Goal: Task Accomplishment & Management: Use online tool/utility

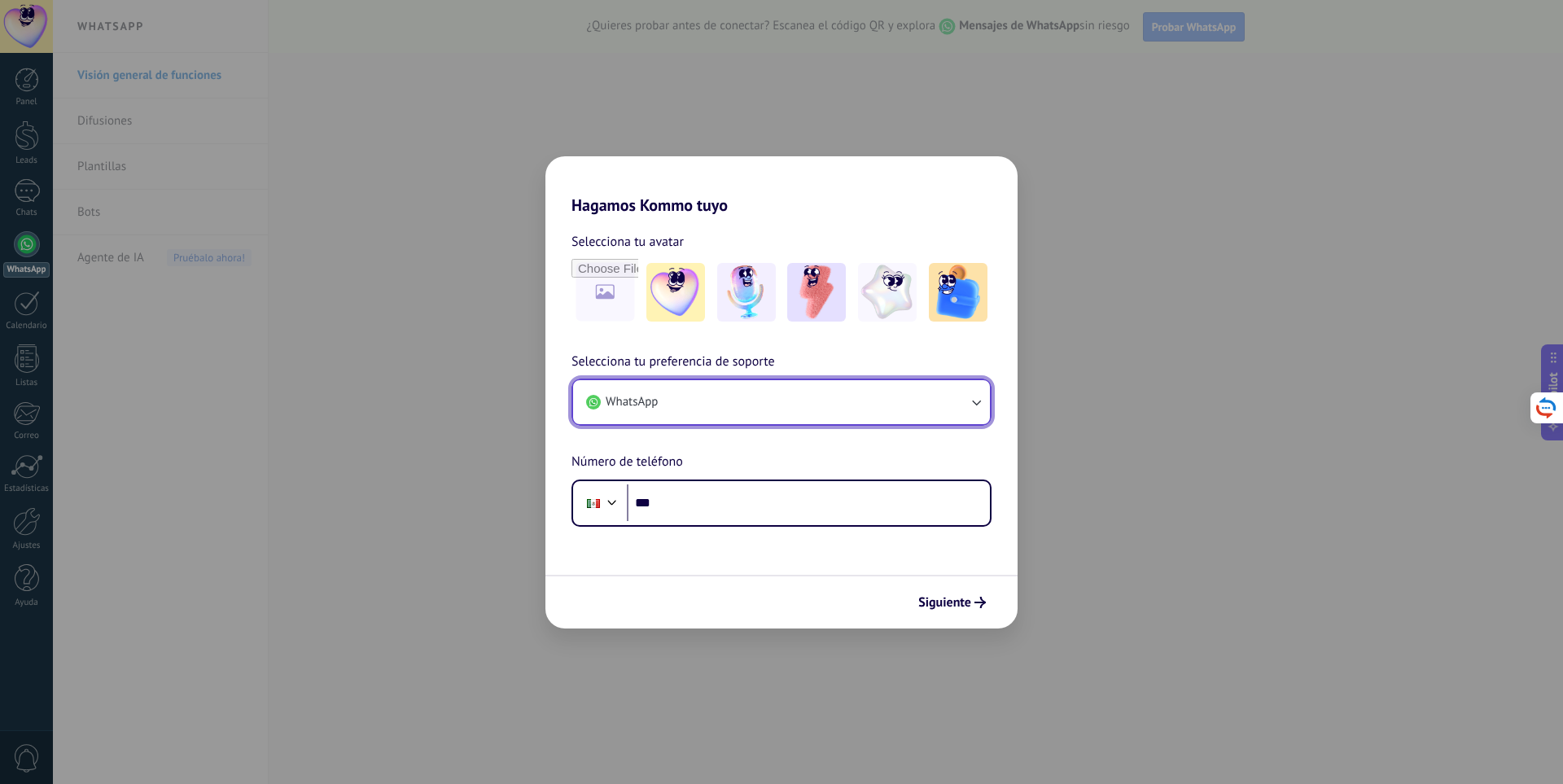
click at [760, 407] on button "WhatsApp" at bounding box center [782, 401] width 417 height 44
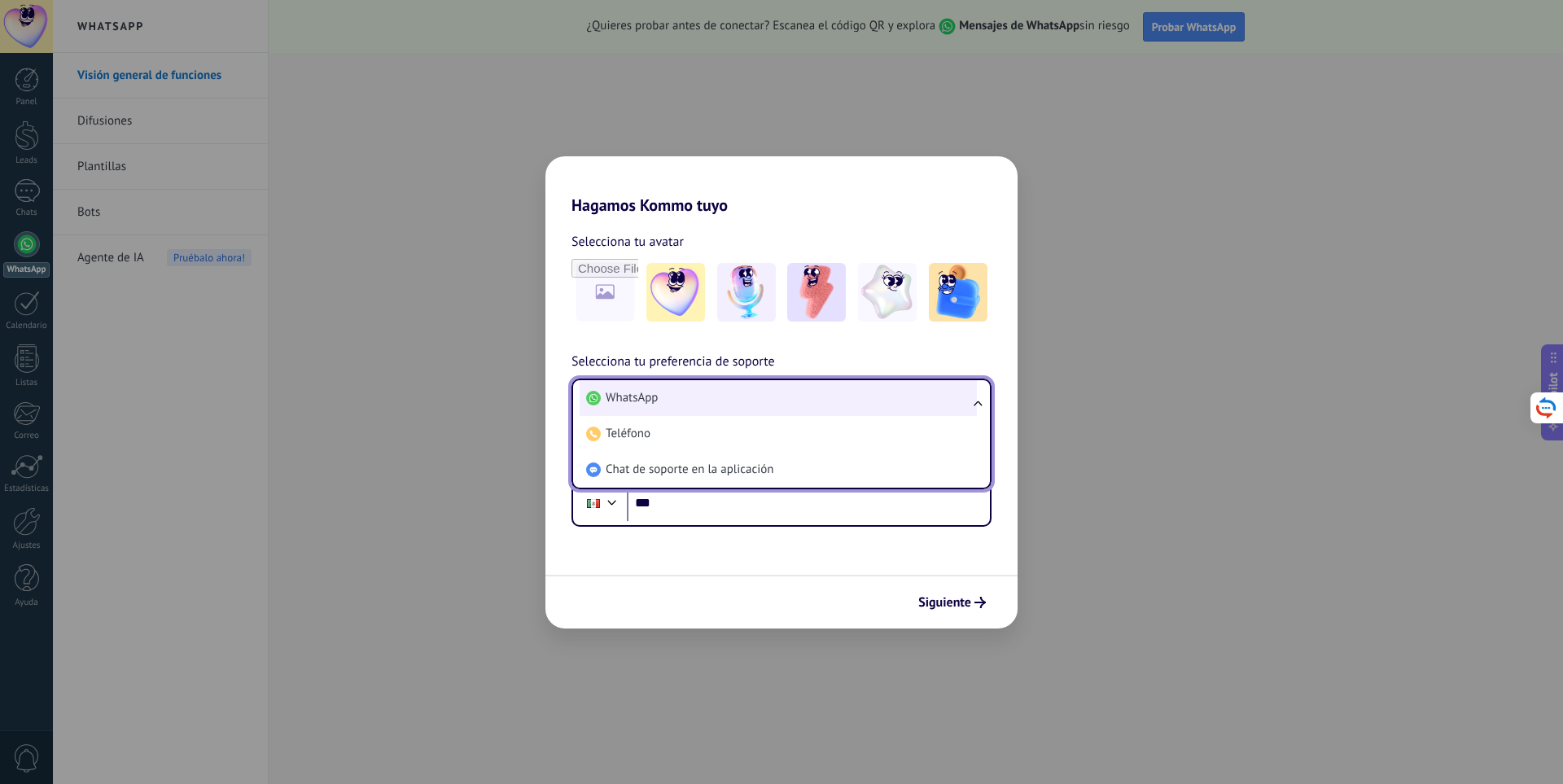
click at [689, 405] on li "WhatsApp" at bounding box center [778, 398] width 397 height 36
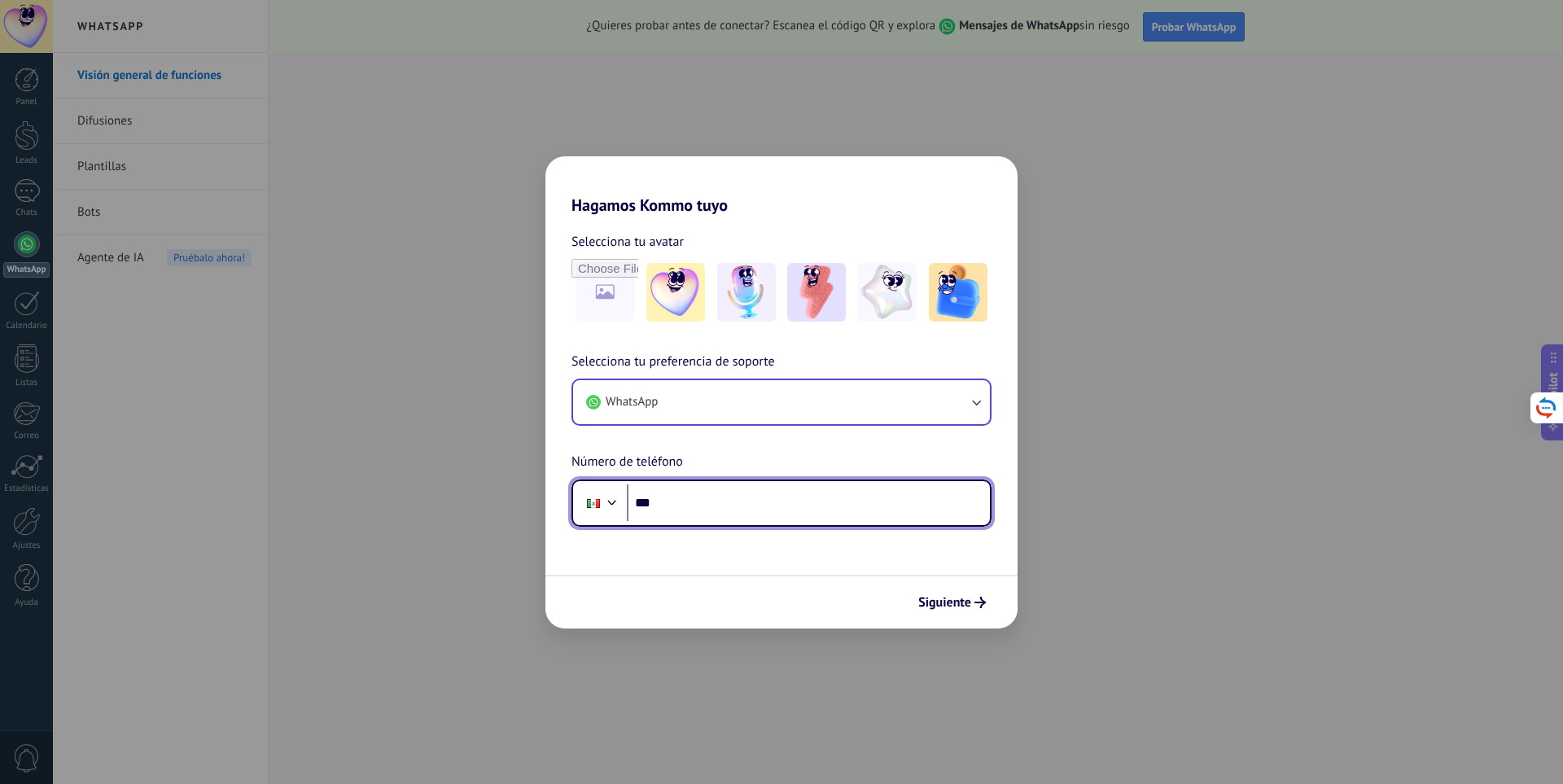
click at [680, 502] on input "***" at bounding box center [808, 503] width 363 height 38
type input "**********"
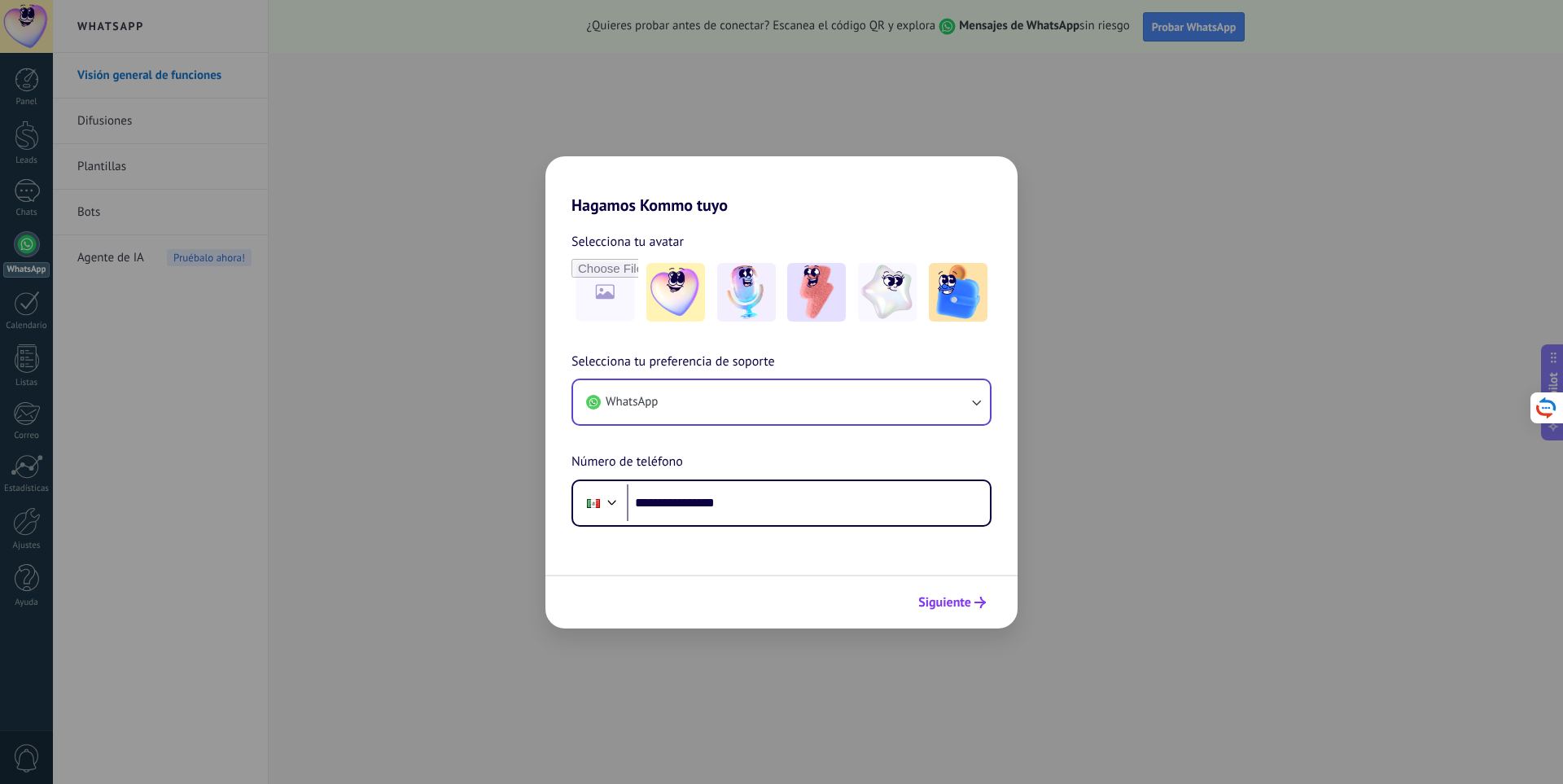
click at [941, 593] on button "Siguiente" at bounding box center [952, 603] width 82 height 27
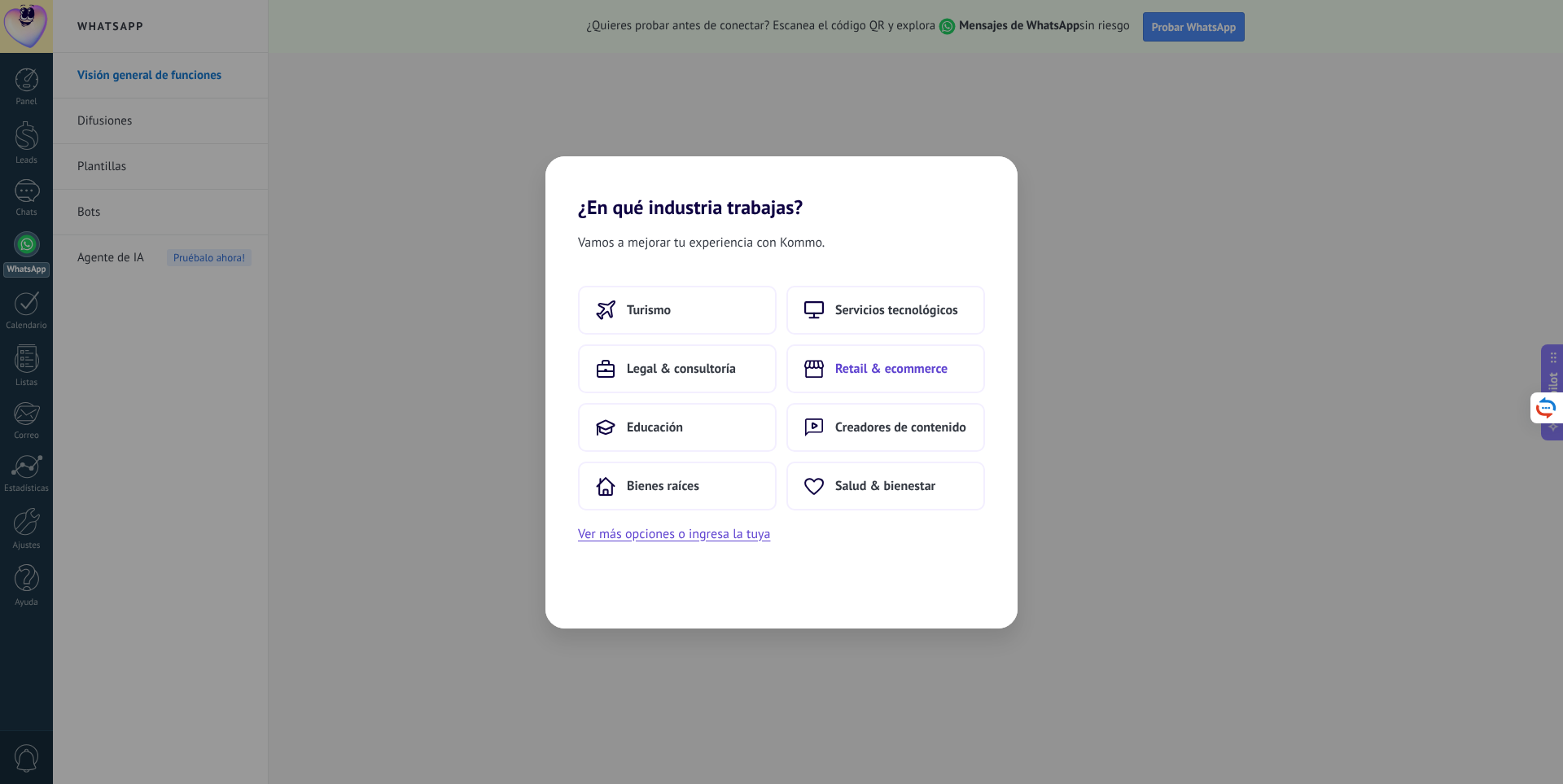
click at [852, 371] on span "Retail & ecommerce" at bounding box center [891, 368] width 112 height 16
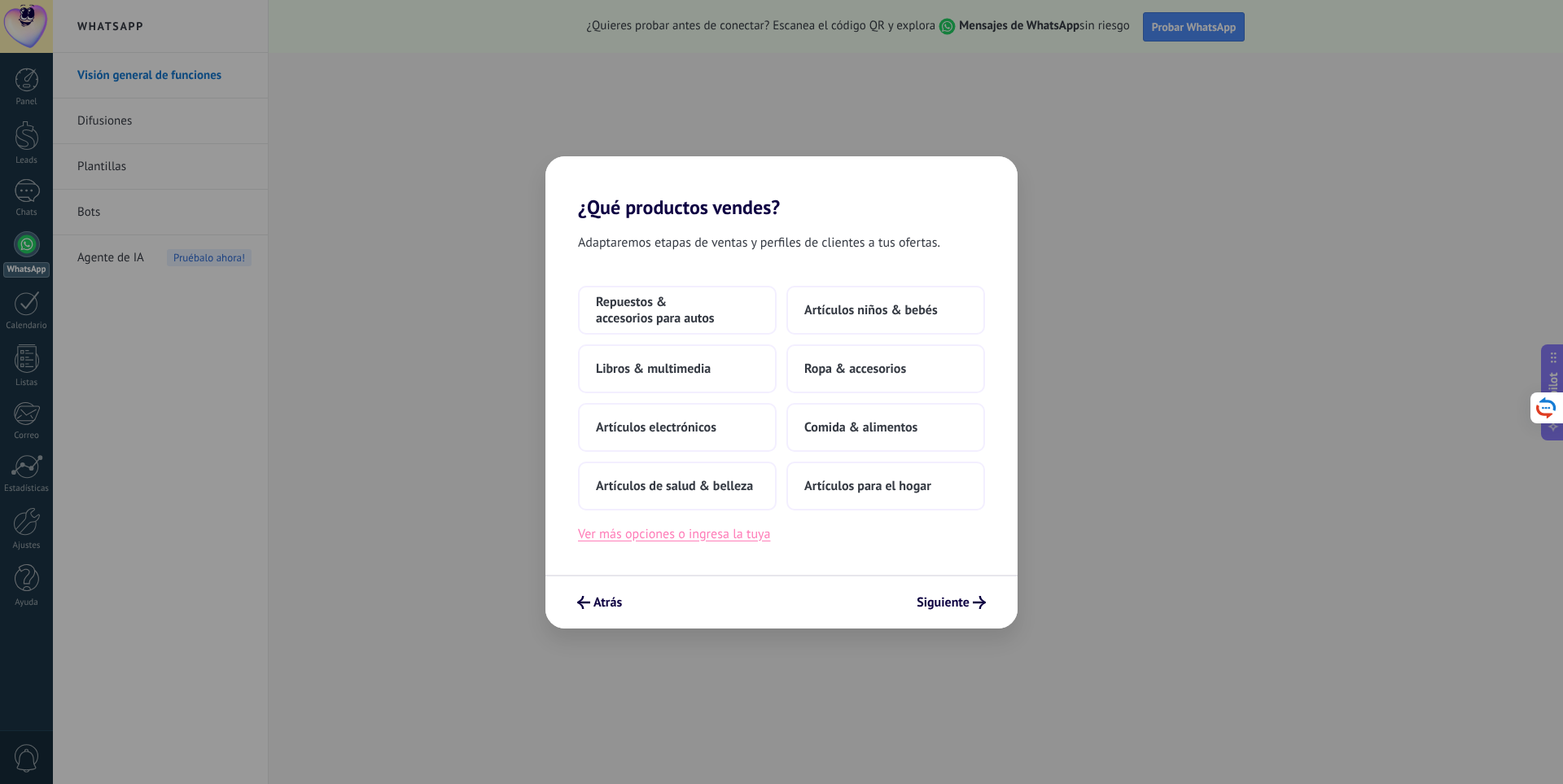
click at [757, 542] on button "Ver más opciones o ingresa la tuya" at bounding box center [674, 534] width 192 height 21
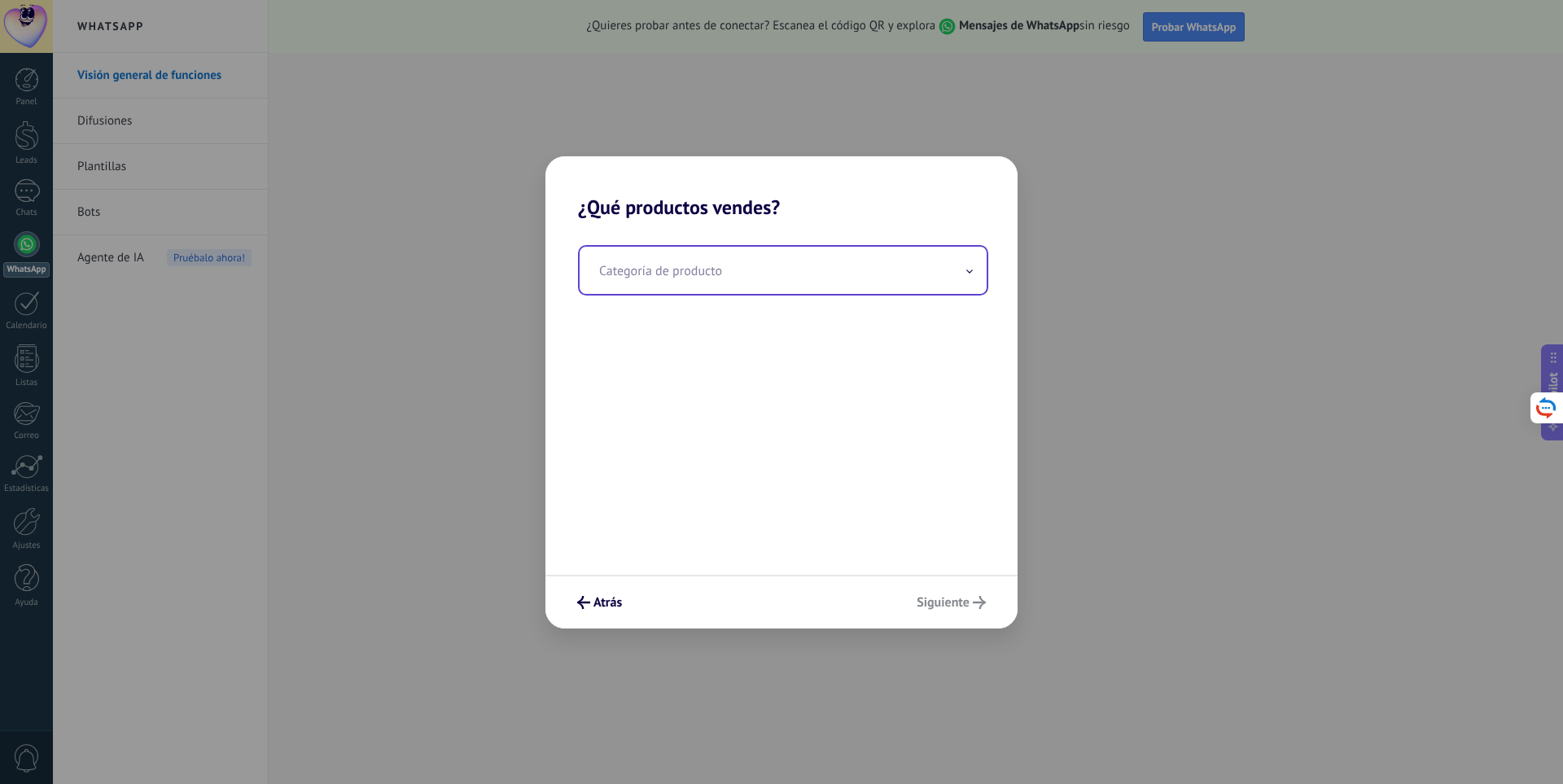
click at [742, 264] on input "text" at bounding box center [783, 270] width 407 height 47
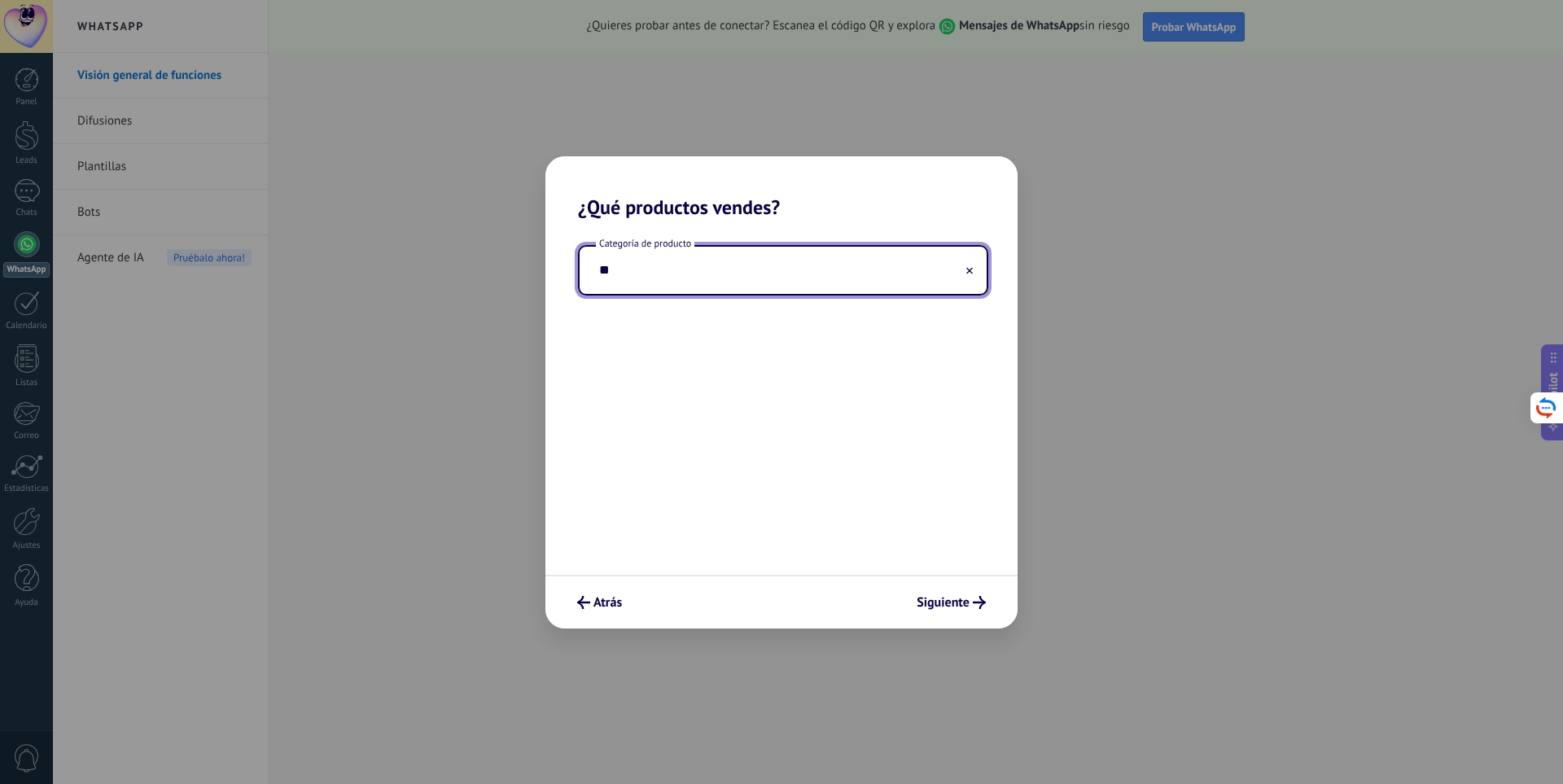
type input "*"
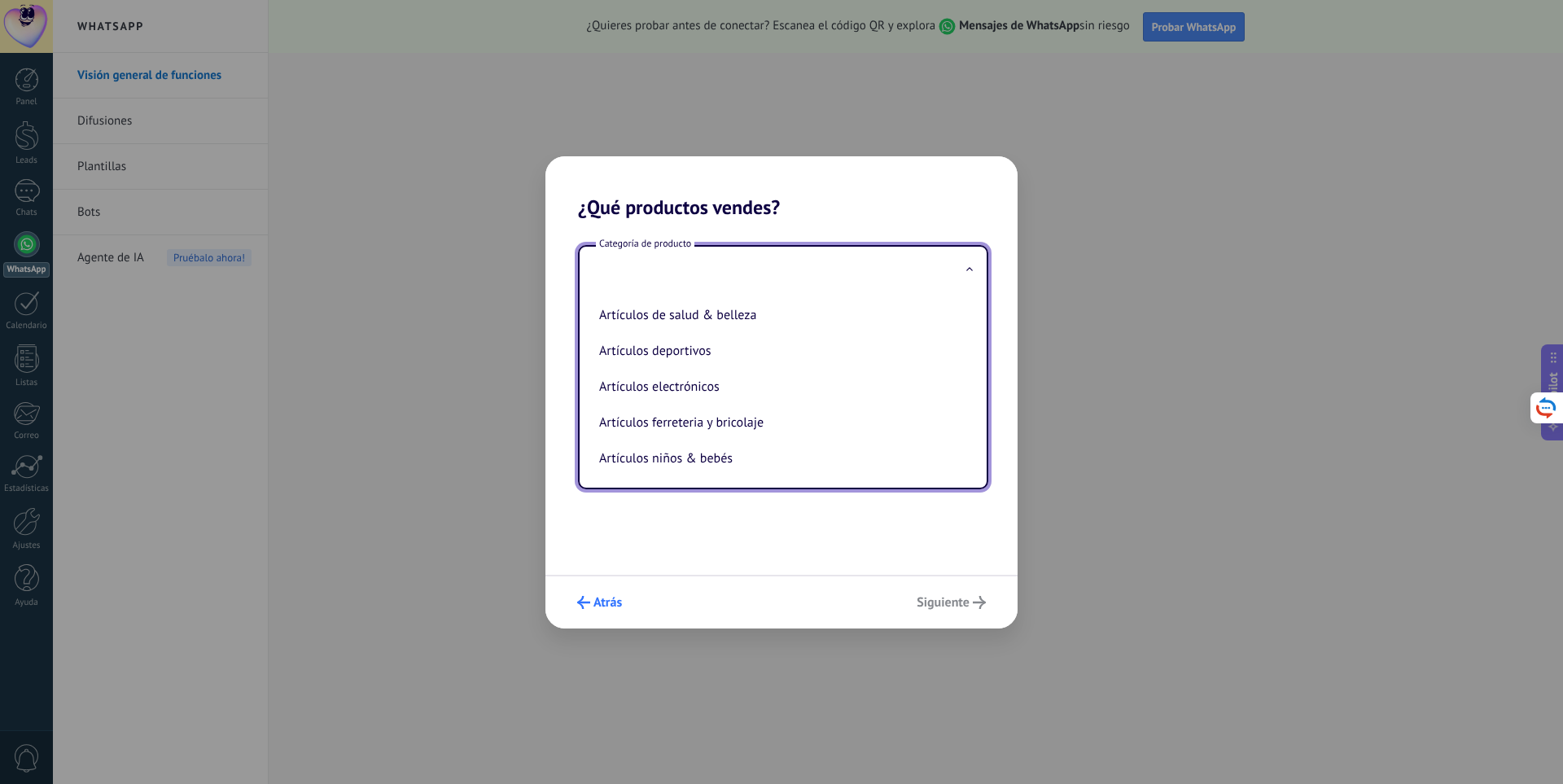
click at [597, 608] on span "Atrás" at bounding box center [607, 602] width 28 height 11
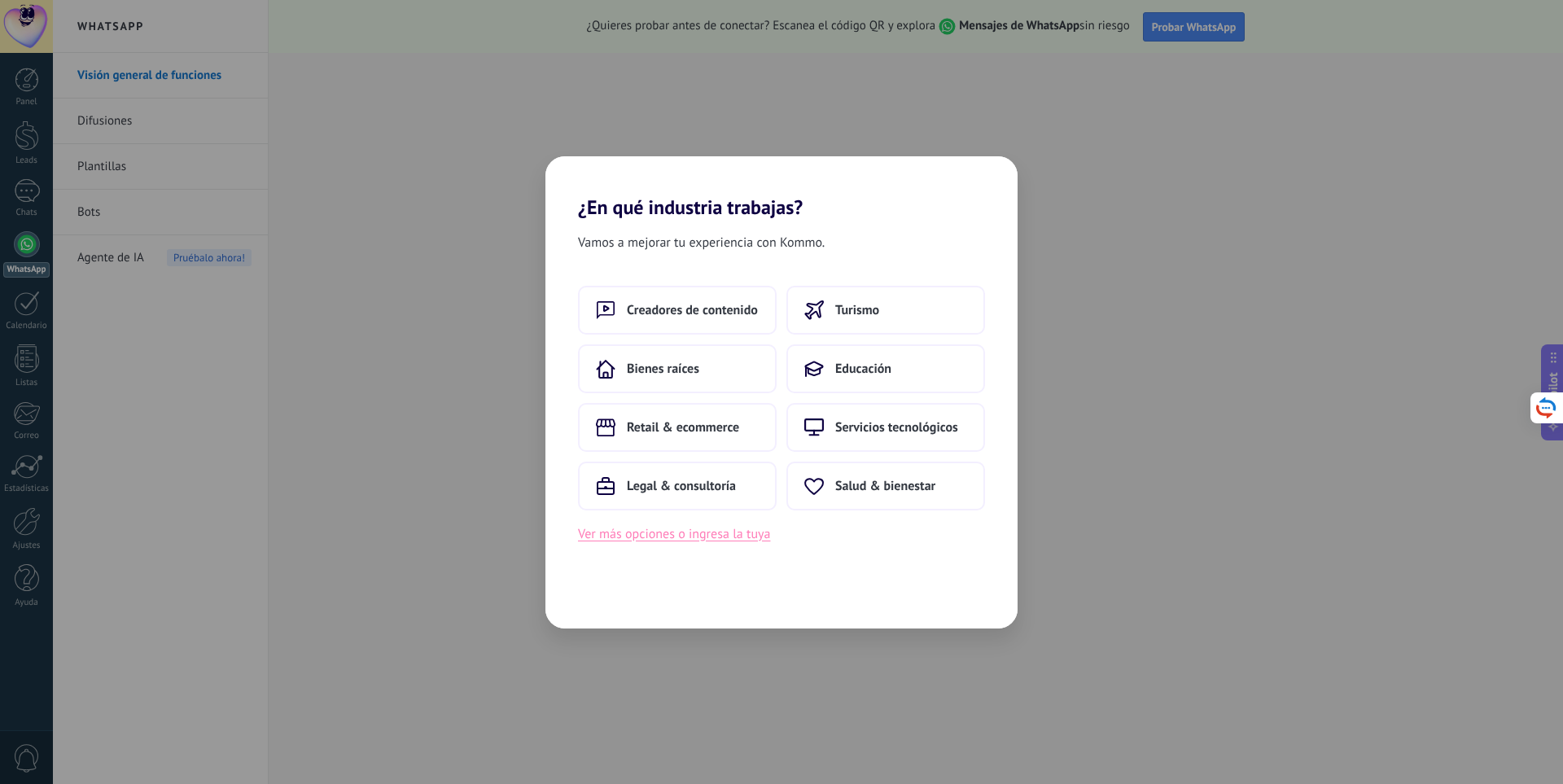
click at [763, 531] on button "Ver más opciones o ingresa la tuya" at bounding box center [674, 534] width 192 height 21
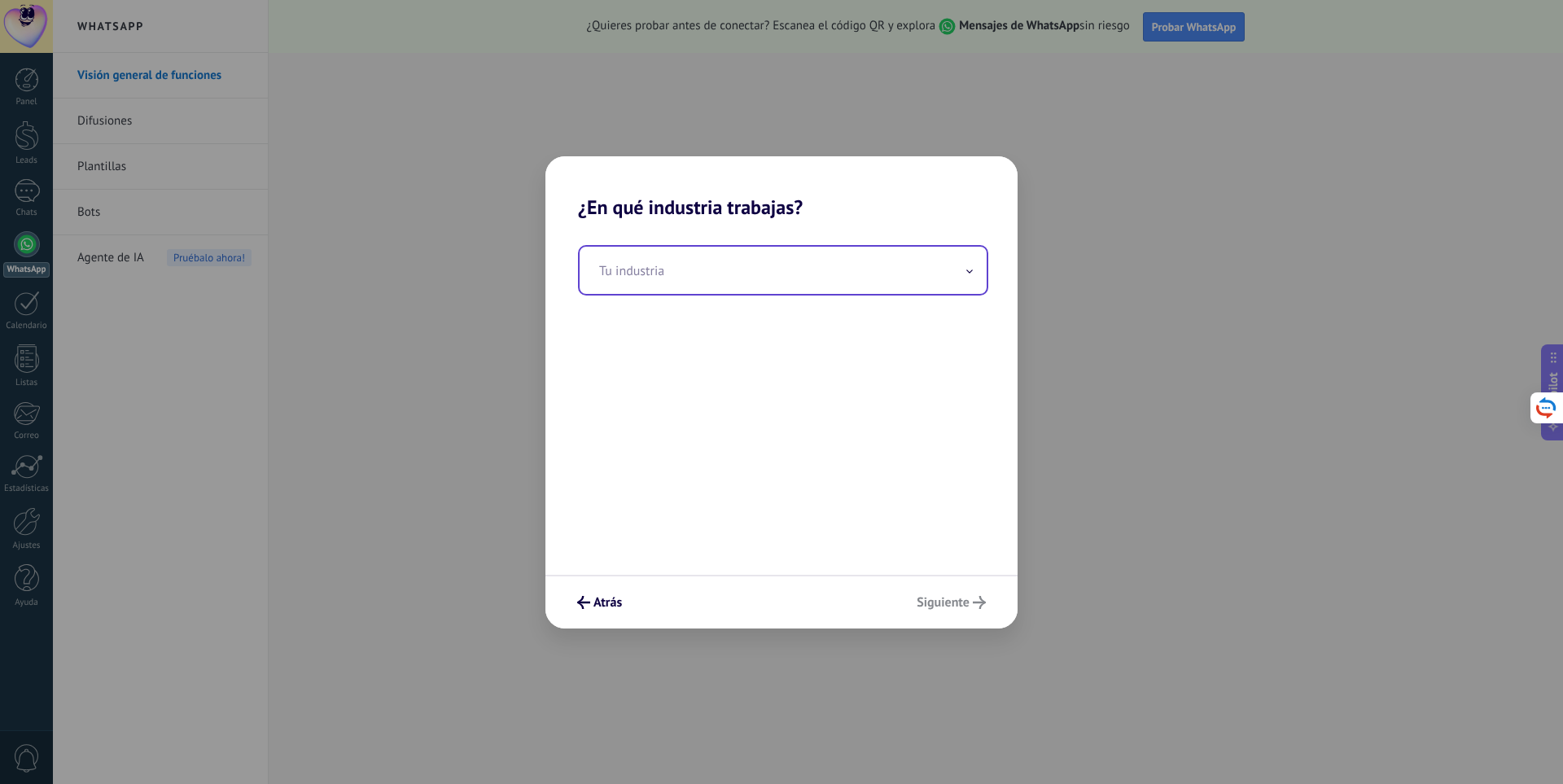
click at [734, 281] on input "text" at bounding box center [783, 270] width 407 height 47
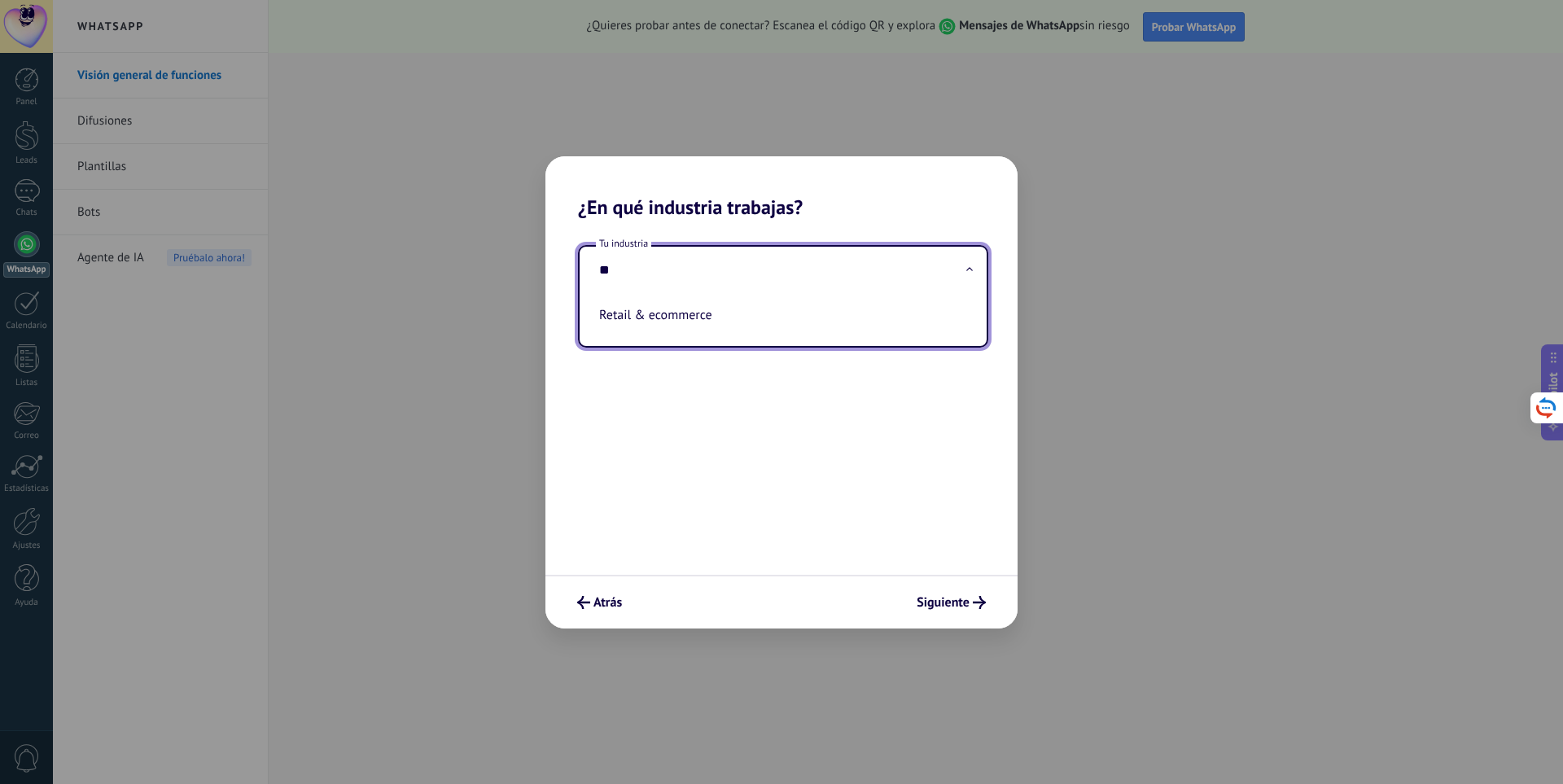
type input "*"
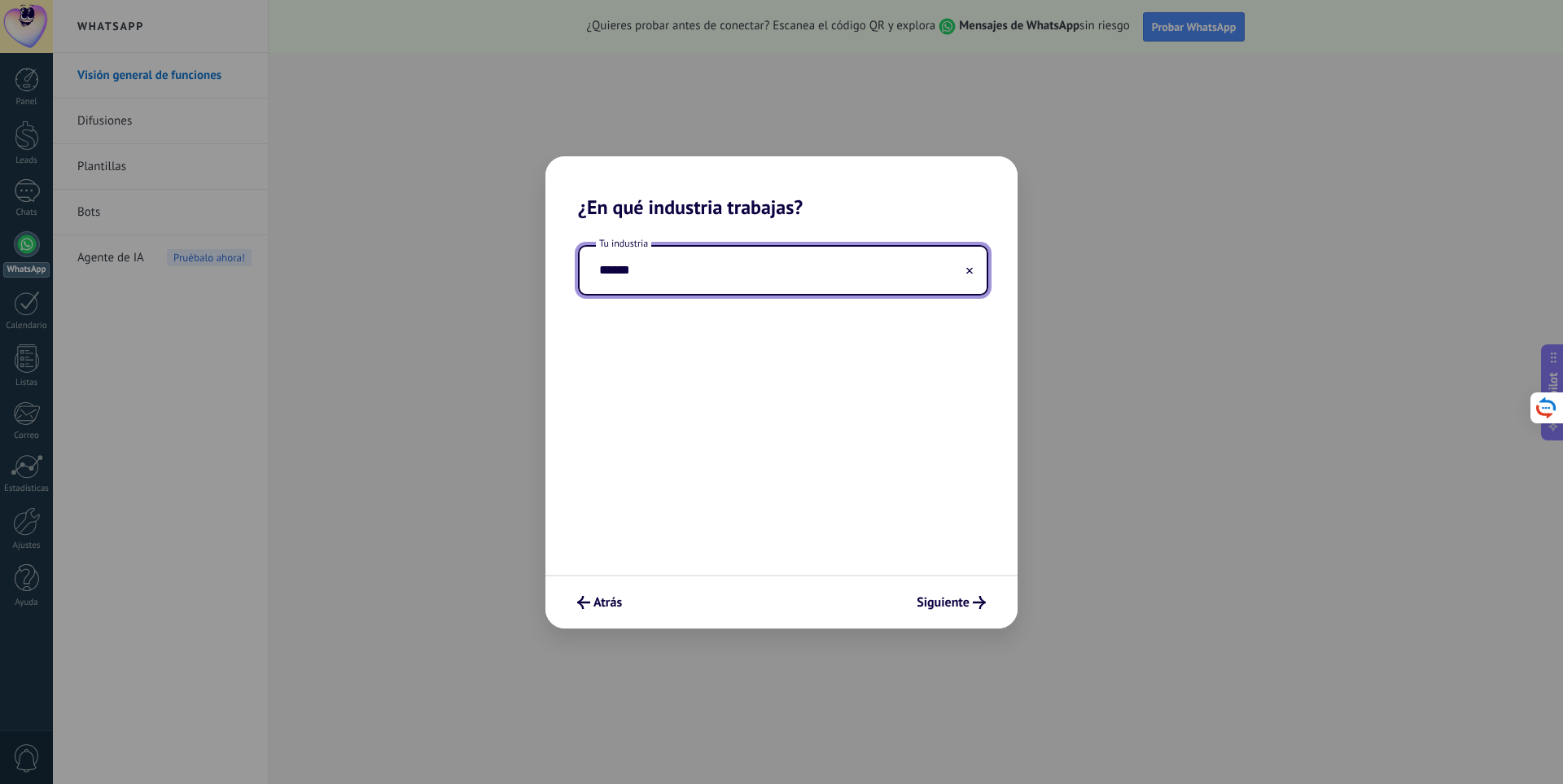
drag, startPoint x: 628, startPoint y: 275, endPoint x: 596, endPoint y: 275, distance: 32.0
click at [596, 275] on input "******" at bounding box center [783, 270] width 407 height 47
type input "**********"
click at [954, 621] on div "Atrás Siguiente" at bounding box center [782, 602] width 472 height 54
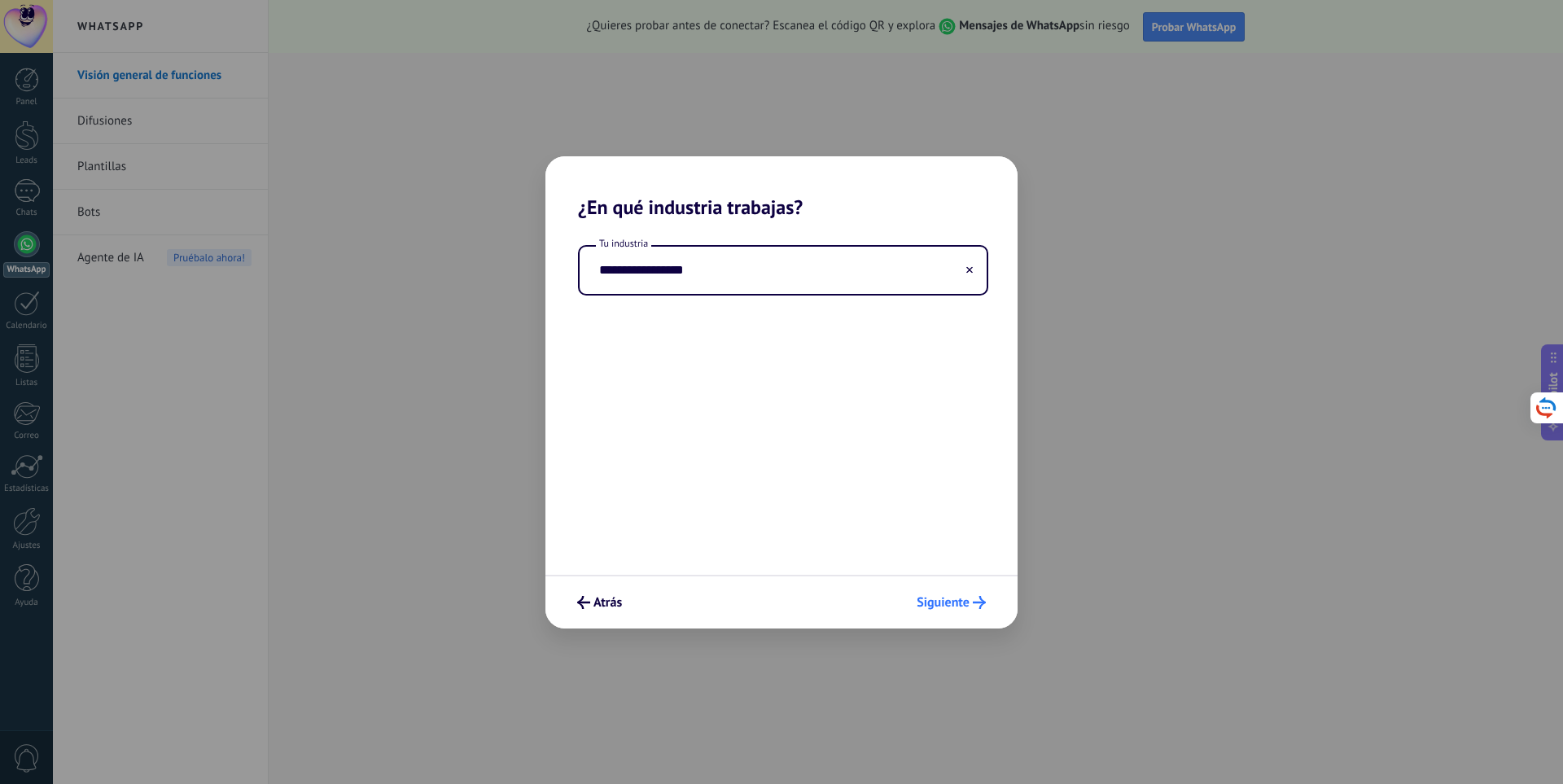
click at [960, 603] on span "Siguiente" at bounding box center [943, 602] width 53 height 11
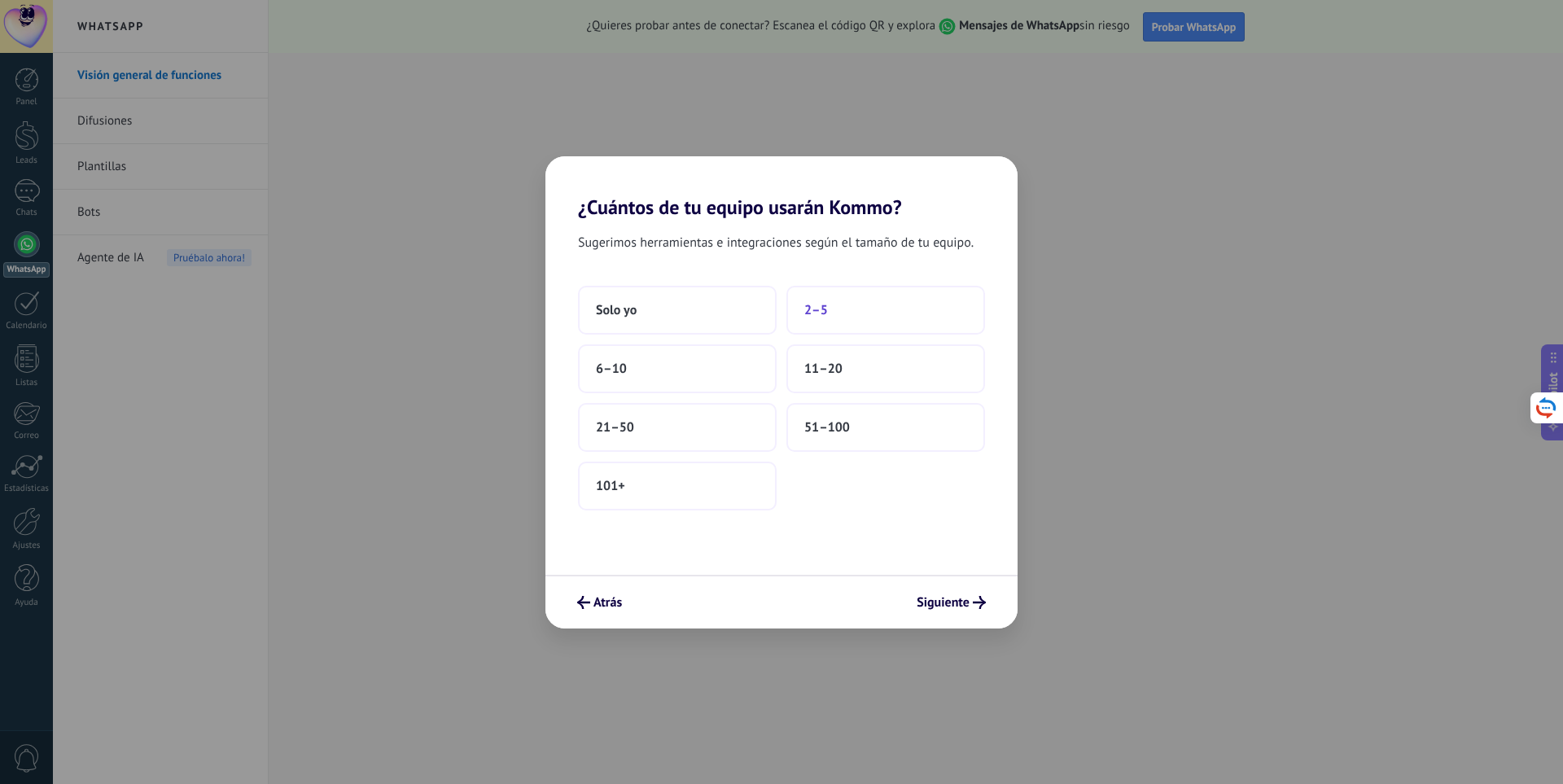
click at [842, 319] on button "2–5" at bounding box center [886, 310] width 199 height 49
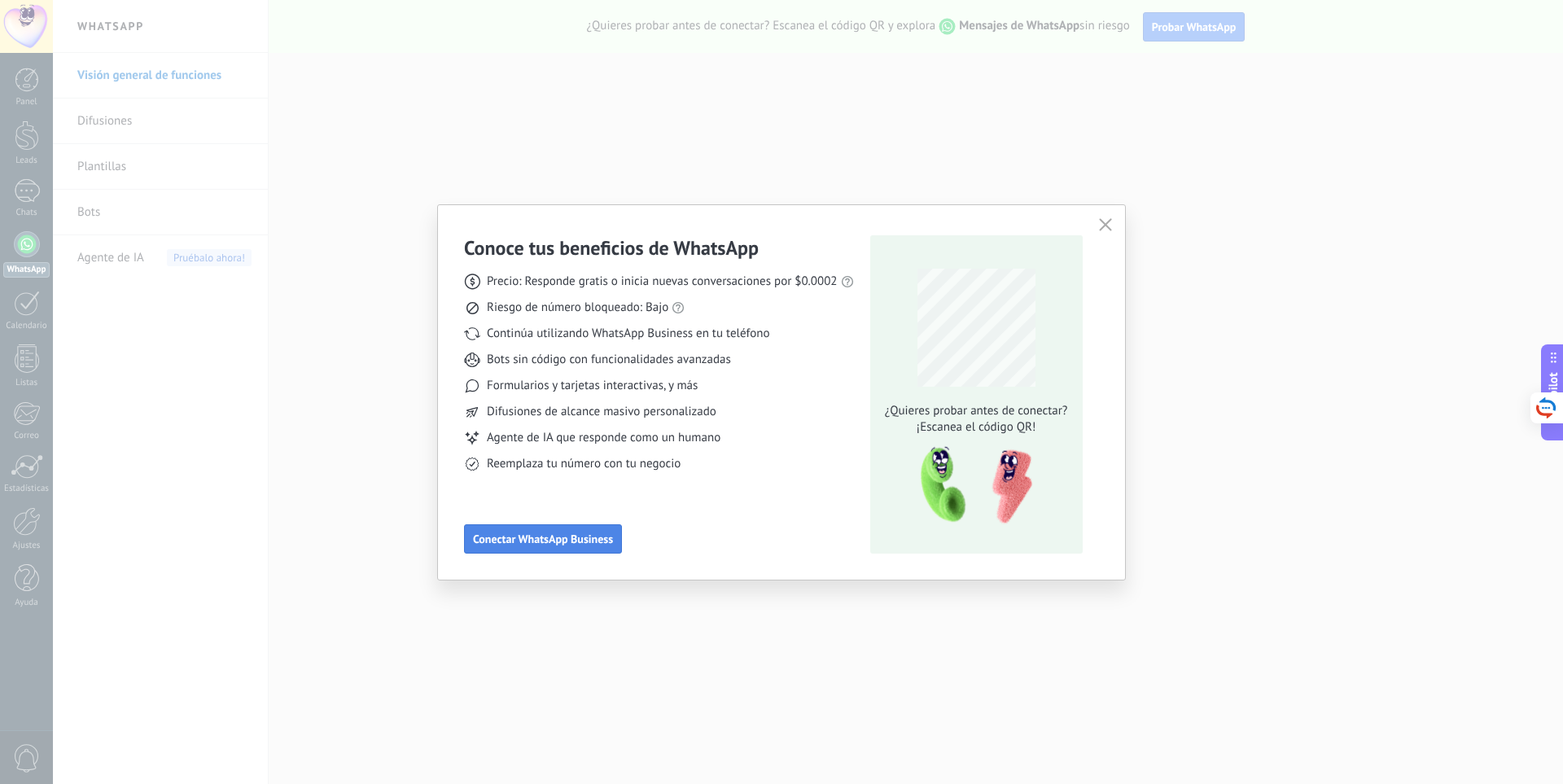
click at [573, 546] on button "Conectar WhatsApp Business" at bounding box center [543, 539] width 158 height 29
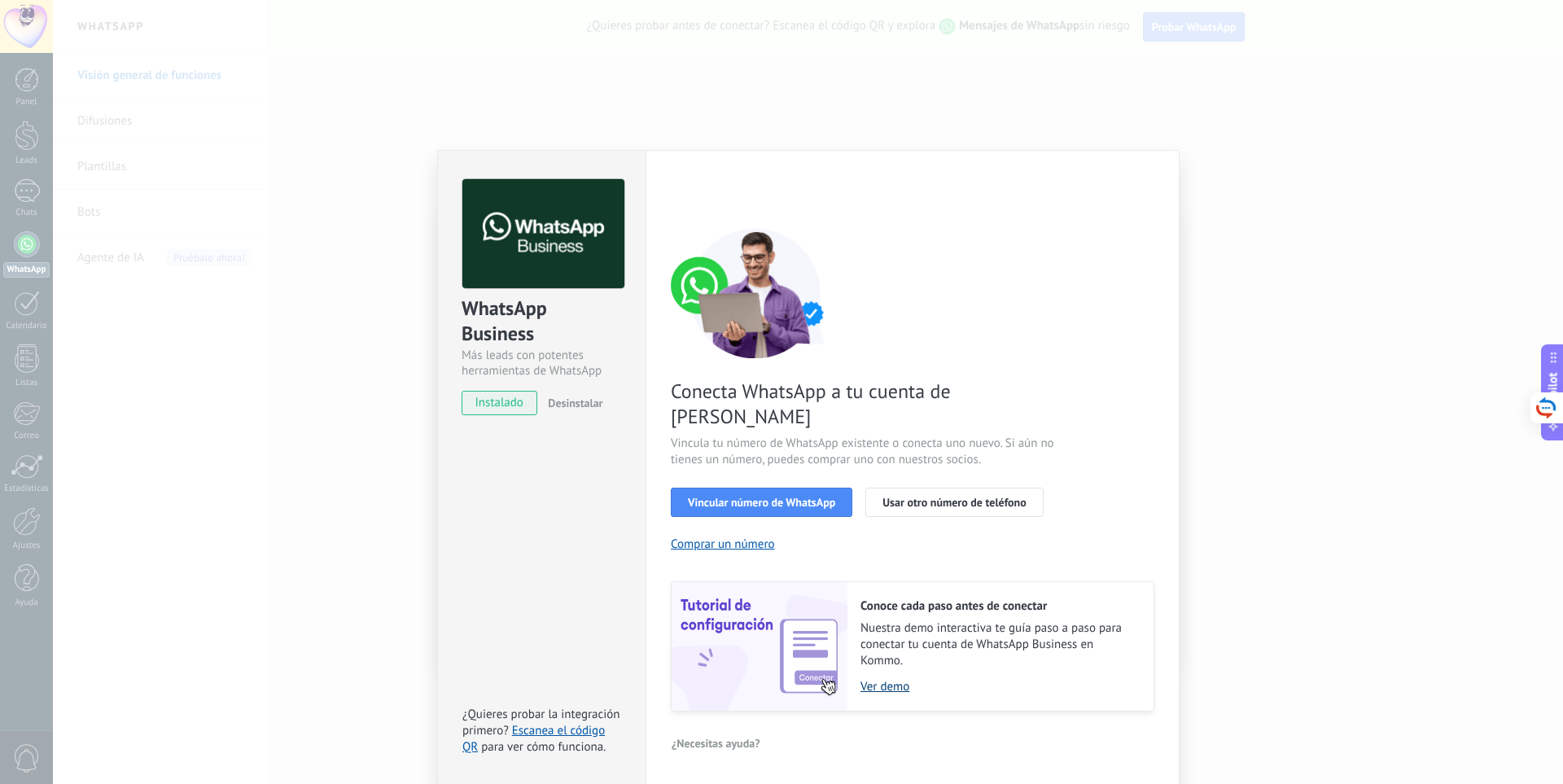
click at [888, 679] on link "Ver demo" at bounding box center [998, 686] width 276 height 15
click at [1140, 173] on div "Configuraciones Autorizaciones This tab logs the users who have granted integra…" at bounding box center [912, 467] width 534 height 635
click at [1278, 590] on div "WhatsApp Business Más leads con potentes herramientas de WhatsApp instalado Des…" at bounding box center [808, 392] width 1510 height 784
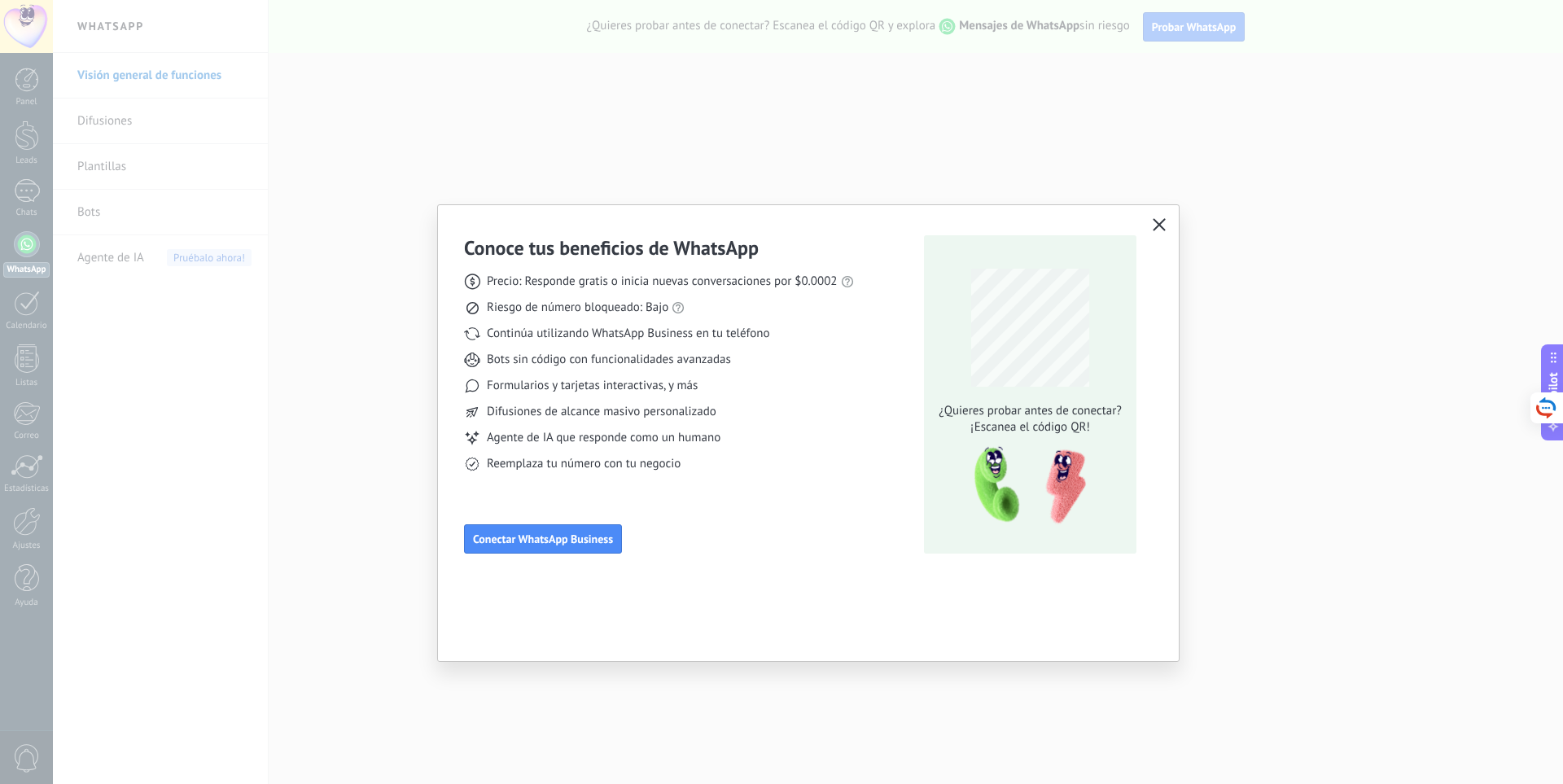
click at [1162, 219] on icon "button" at bounding box center [1159, 224] width 13 height 13
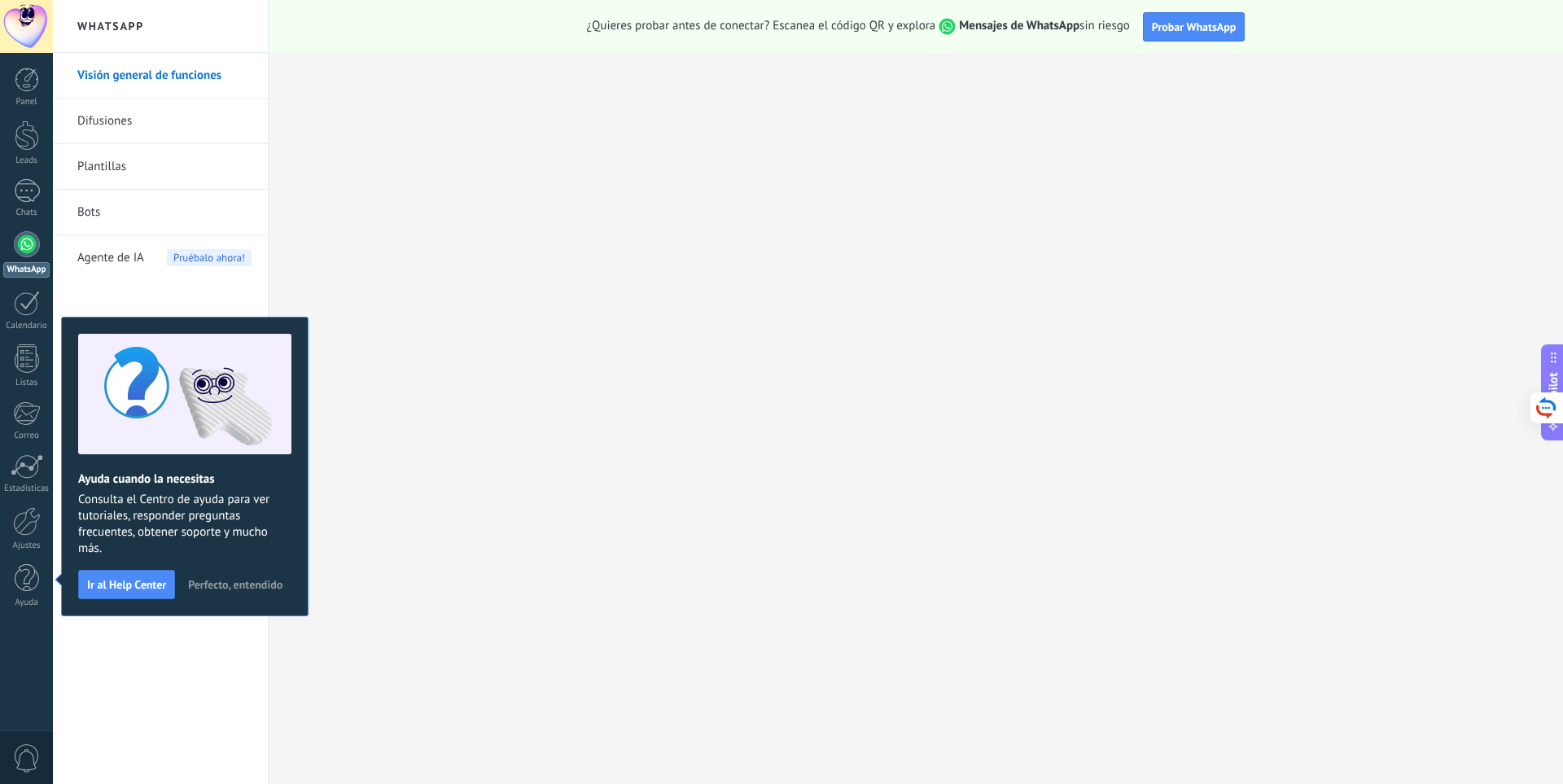
click at [31, 253] on div at bounding box center [27, 244] width 26 height 26
click at [34, 80] on div at bounding box center [27, 80] width 25 height 25
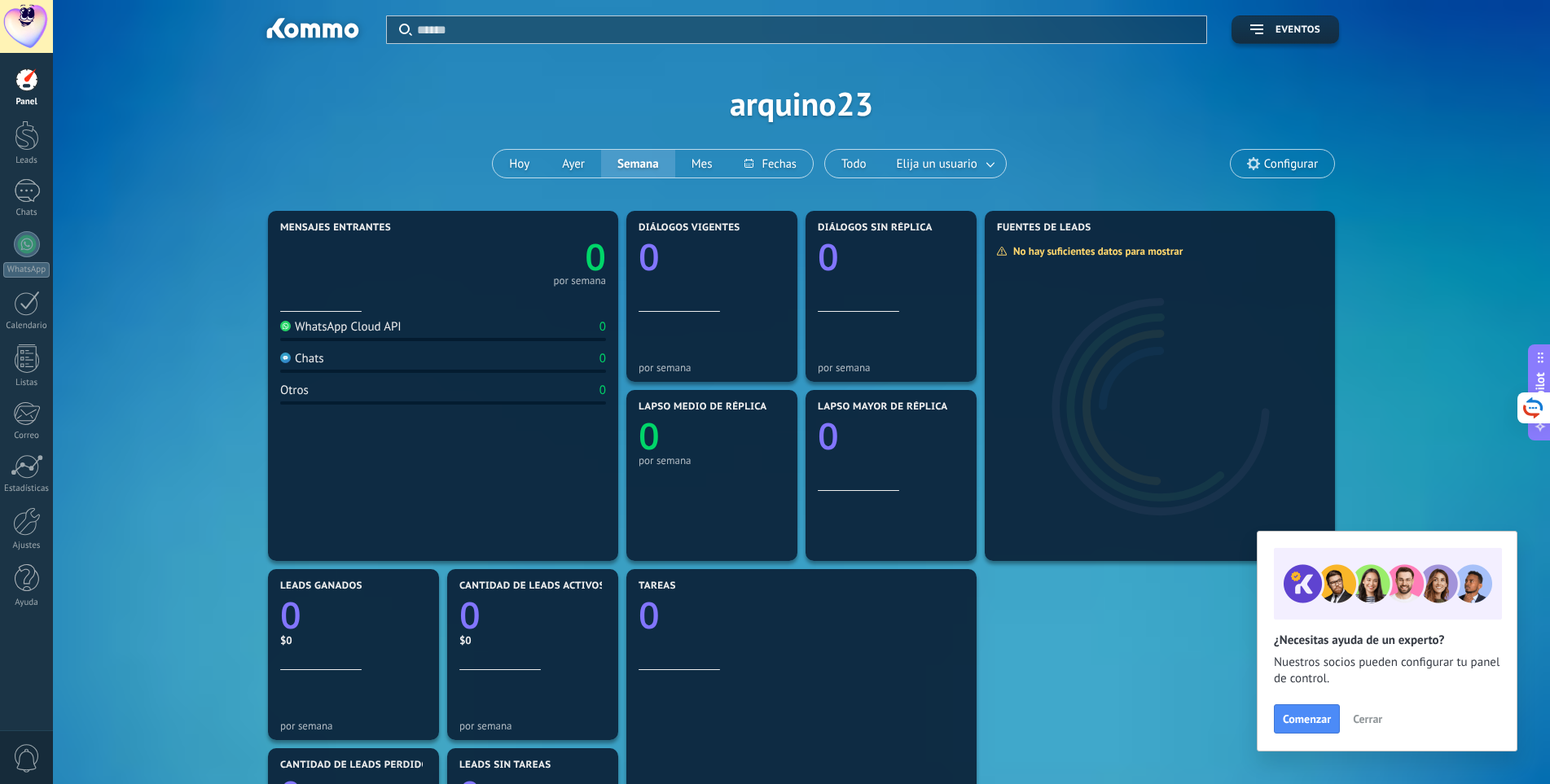
click at [1369, 721] on span "Cerrar" at bounding box center [1368, 718] width 29 height 11
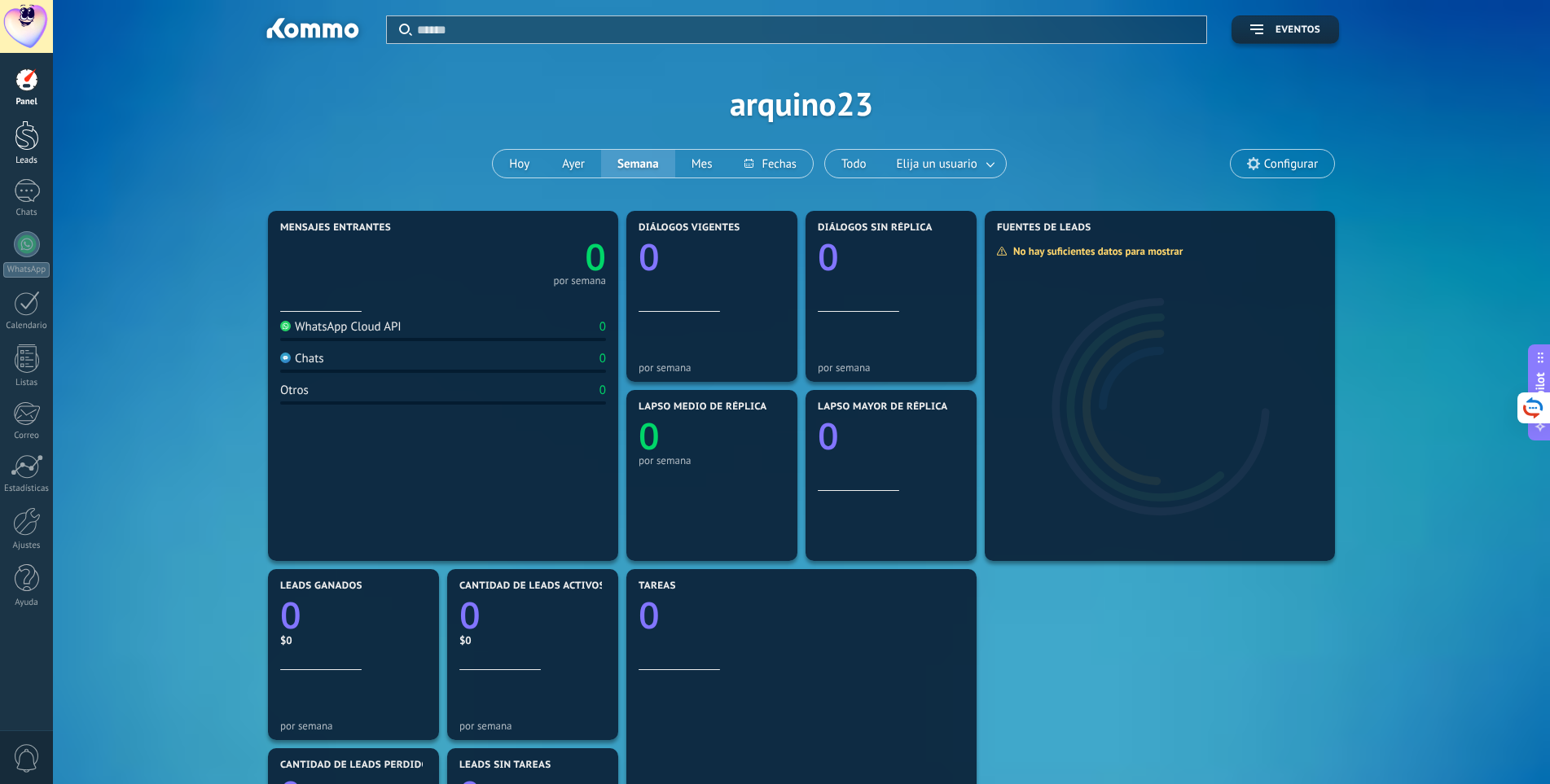
click at [20, 147] on div at bounding box center [27, 135] width 25 height 30
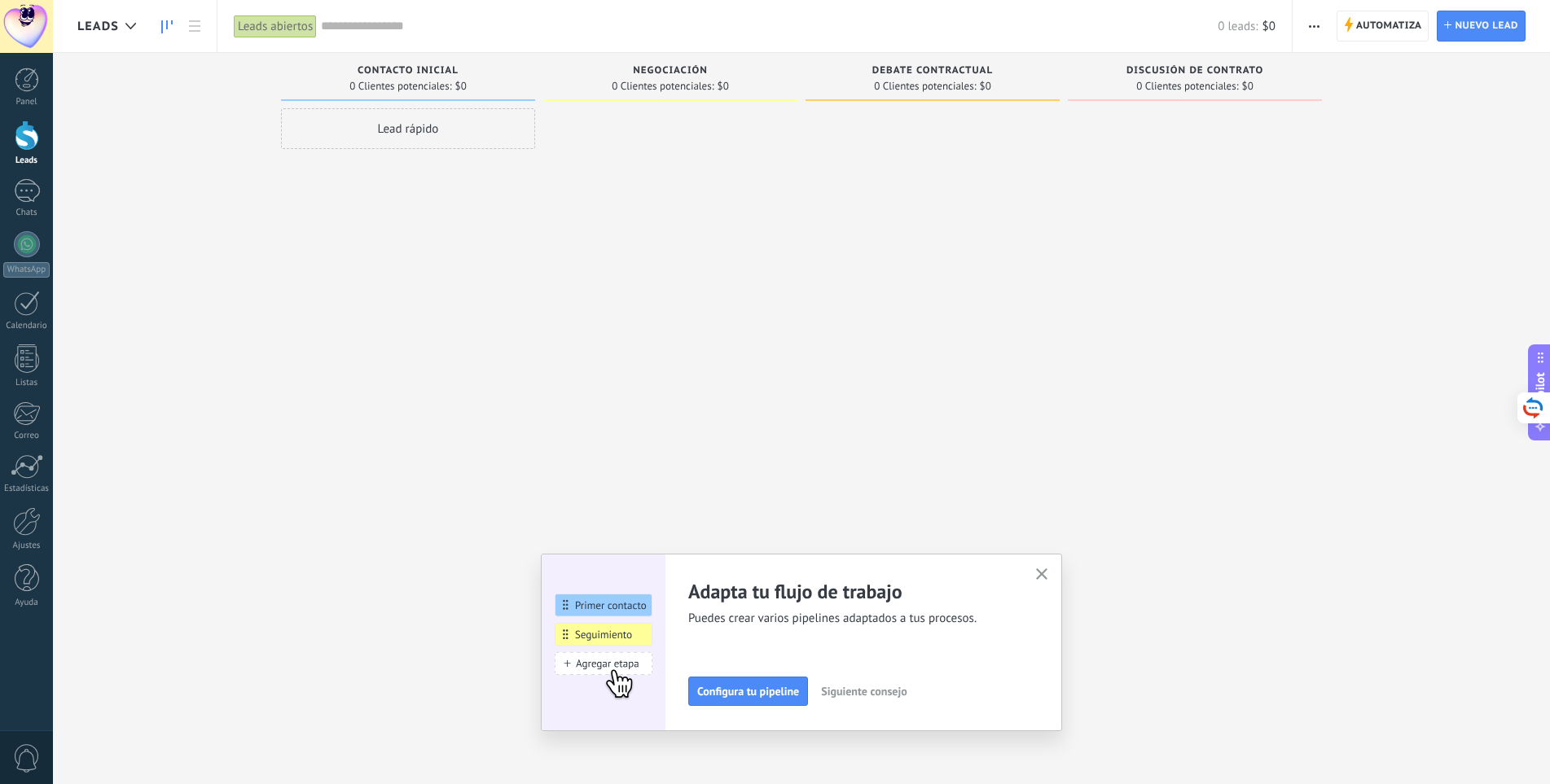
drag, startPoint x: 1044, startPoint y: 576, endPoint x: 1036, endPoint y: 573, distance: 8.5
click at [1044, 576] on icon "button" at bounding box center [1042, 574] width 12 height 12
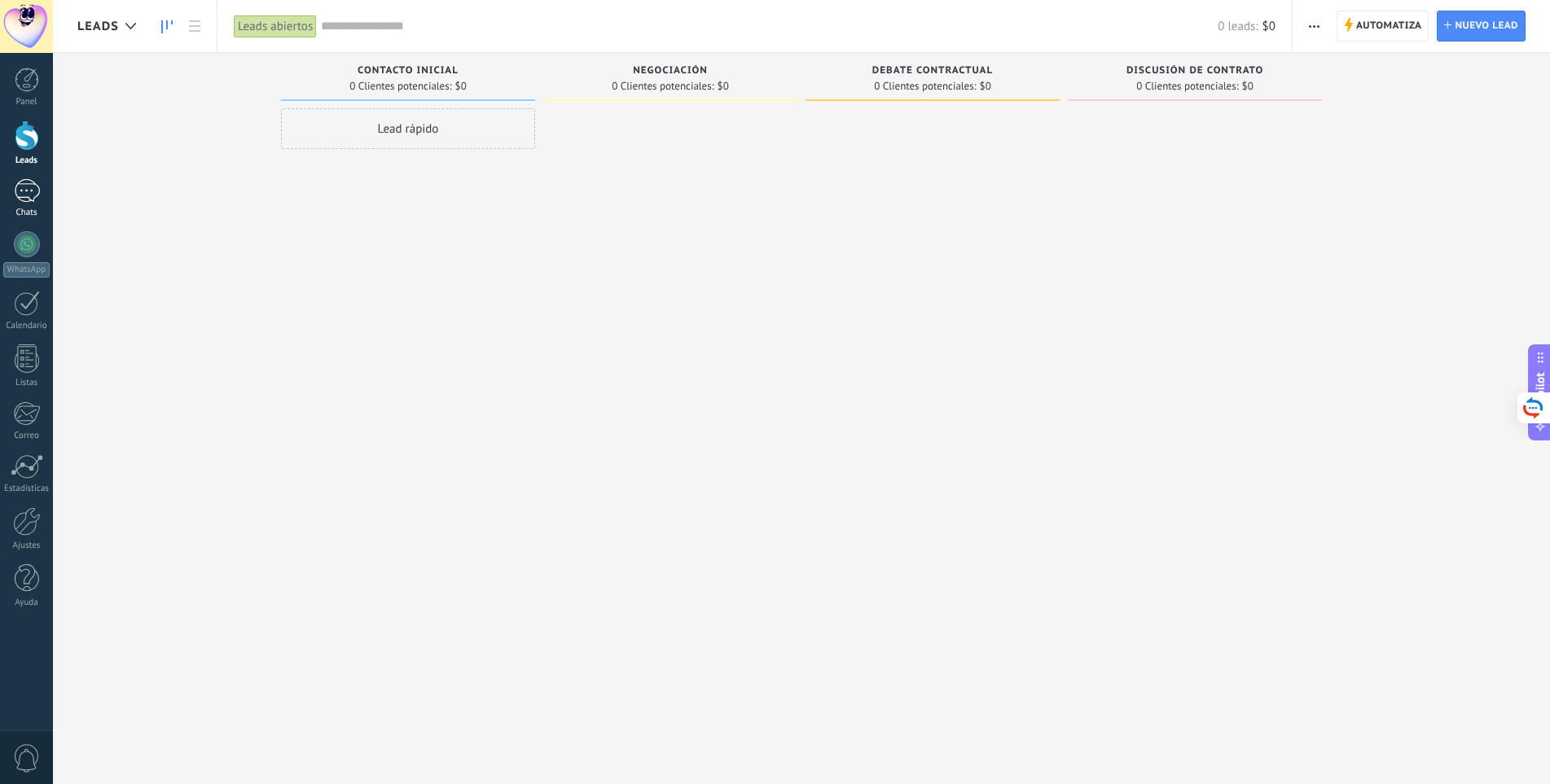
click at [34, 197] on div at bounding box center [27, 191] width 26 height 24
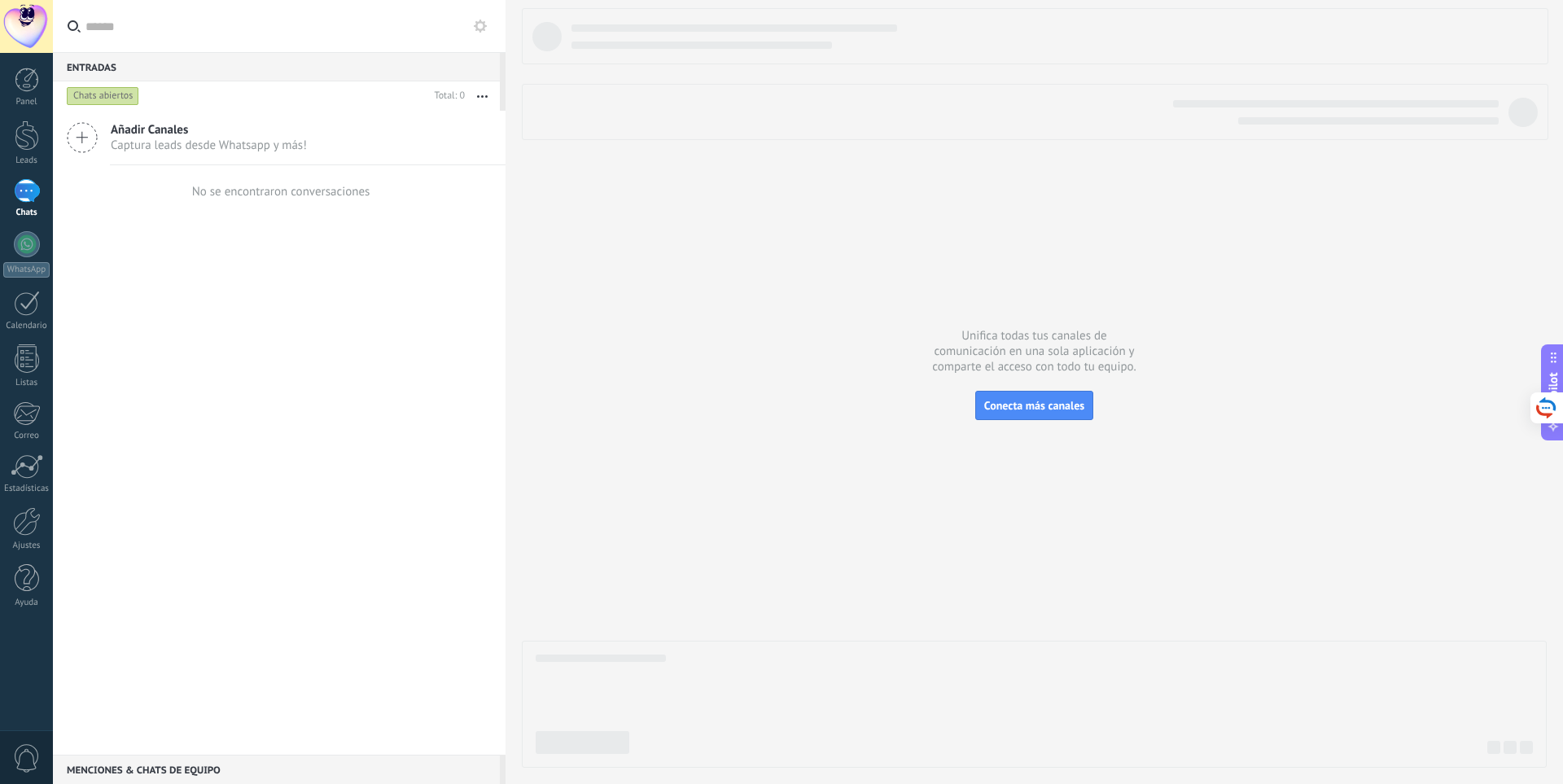
click at [127, 135] on span "Añadir Canales" at bounding box center [208, 130] width 196 height 15
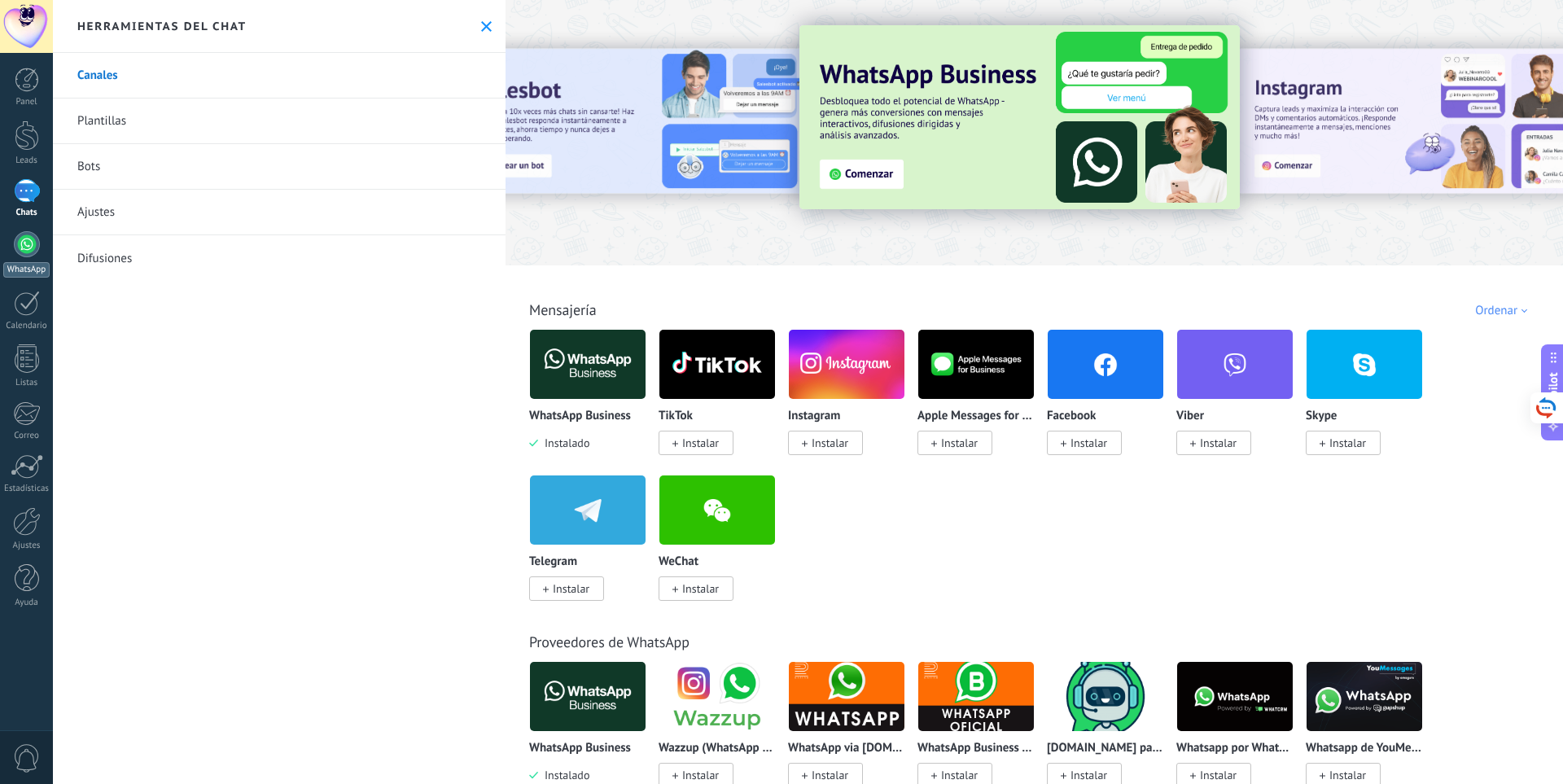
click at [45, 245] on link "WhatsApp" at bounding box center [27, 254] width 53 height 46
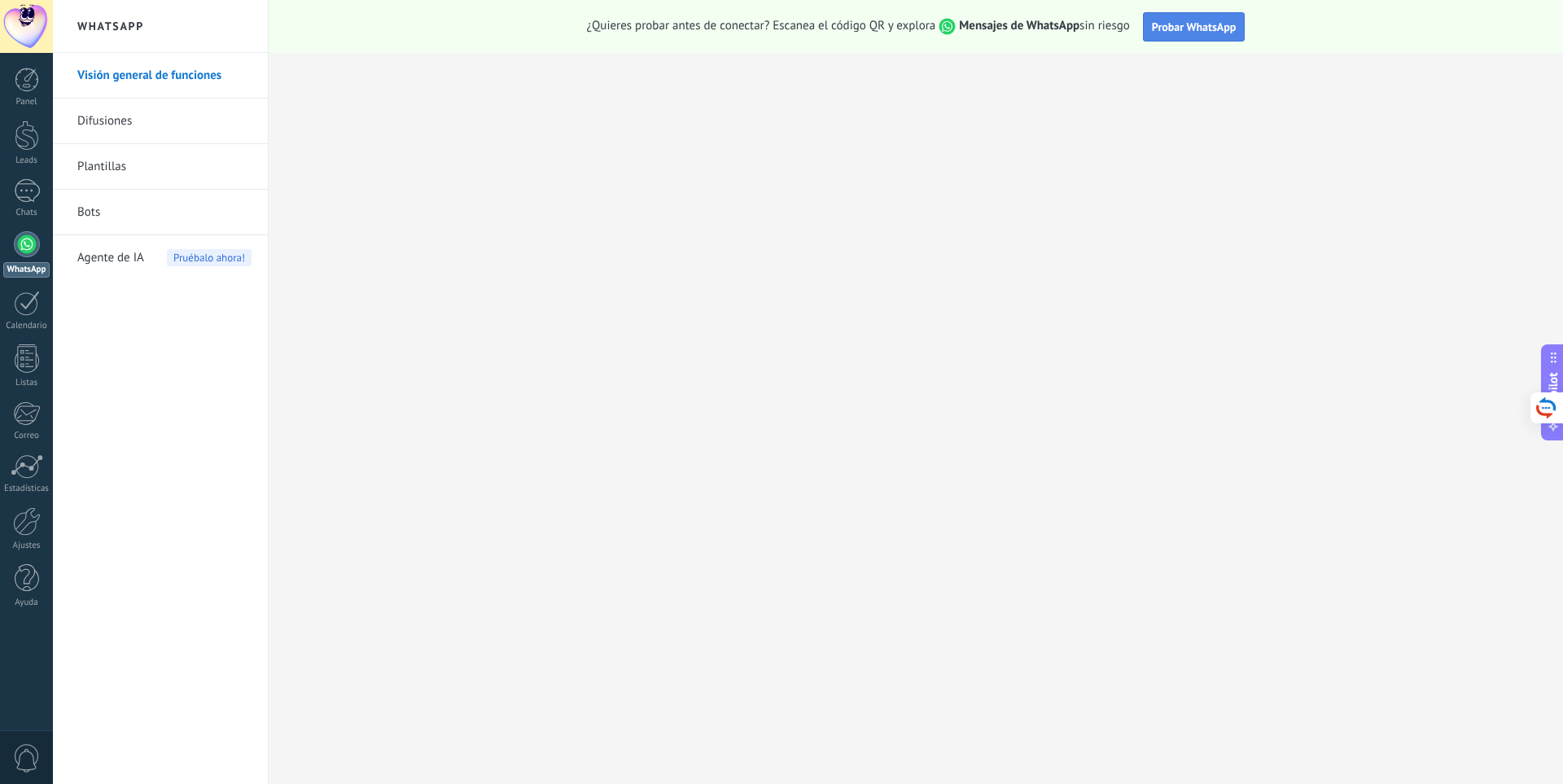
click at [1182, 25] on span "Probar WhatsApp" at bounding box center [1194, 27] width 85 height 15
